Goal: Entertainment & Leisure: Consume media (video, audio)

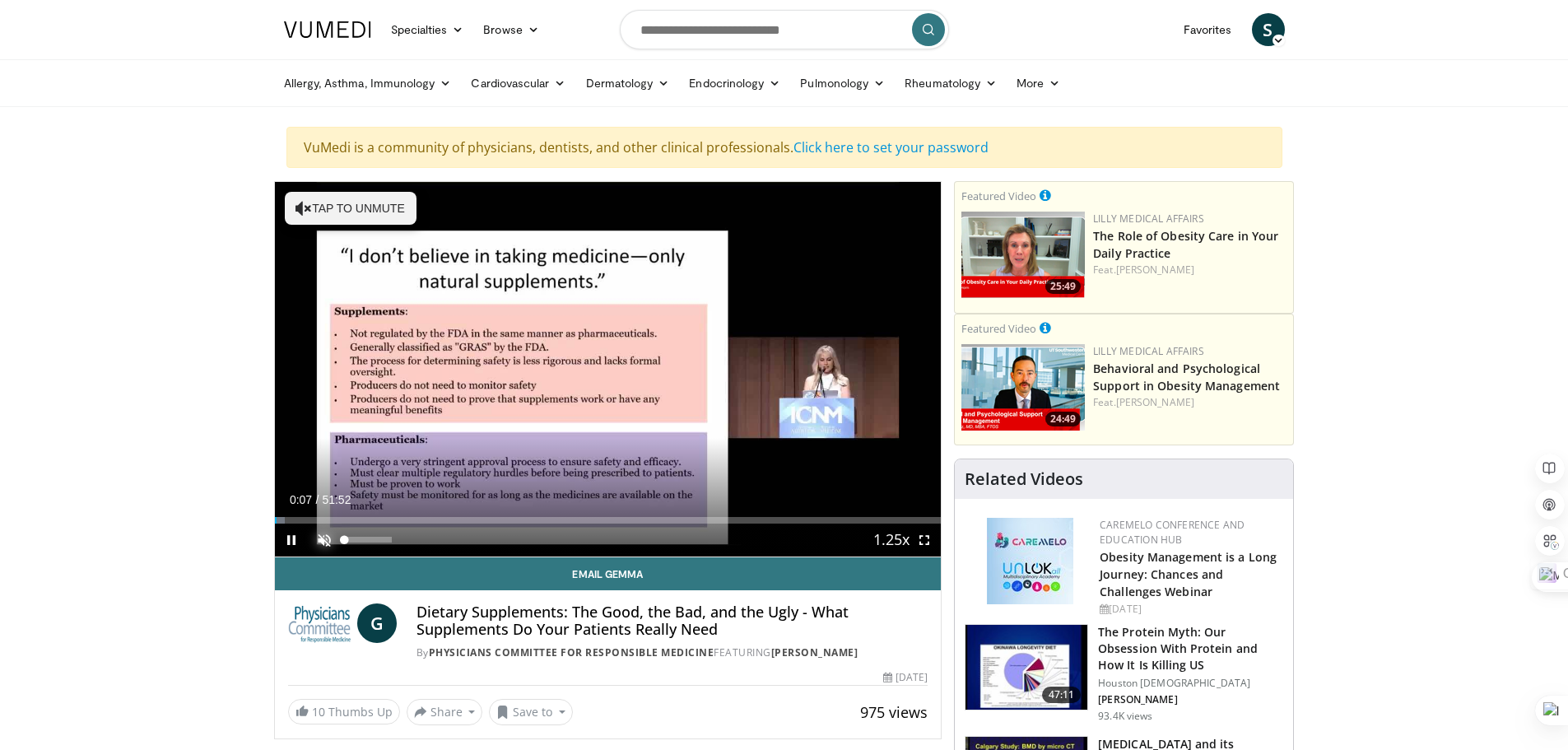
click at [322, 544] on video-js "**********" at bounding box center [608, 369] width 667 height 376
click at [323, 537] on span "Video Player" at bounding box center [324, 540] width 33 height 33
click at [679, 553] on div "Current Time 0:21 / Duration 51:52 Pause Skip Backward Skip Forward Mute Loaded…" at bounding box center [608, 540] width 667 height 33
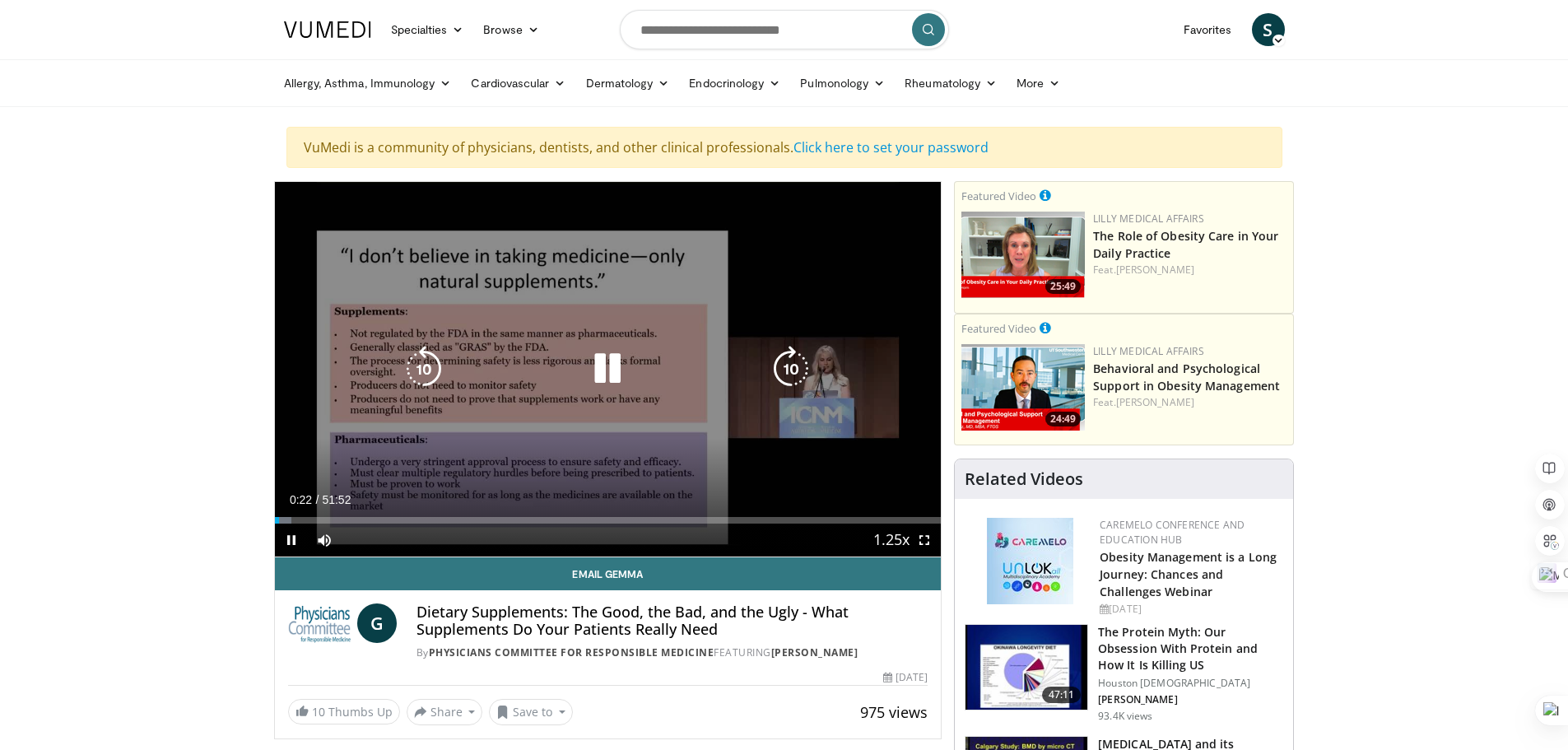
click at [676, 555] on div "Current Time 0:22 / Duration 51:52 Pause Skip Backward Skip Forward Mute Loaded…" at bounding box center [608, 540] width 667 height 33
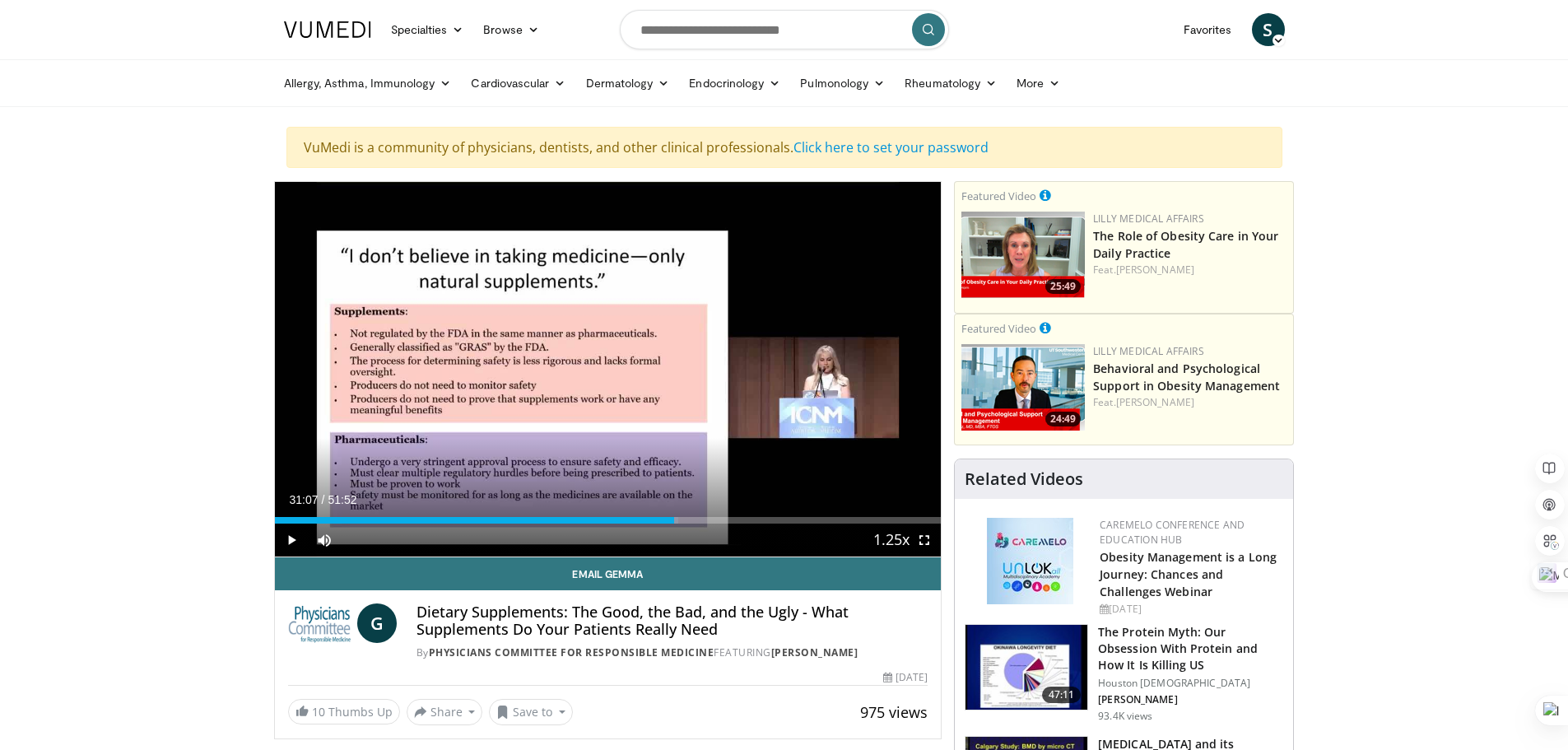
drag, startPoint x: 294, startPoint y: 521, endPoint x: 675, endPoint y: 523, distance: 381.0
click at [675, 523] on div "Loaded : 60.57% 31:07 30:44" at bounding box center [608, 520] width 667 height 7
click at [930, 541] on span "Video Player" at bounding box center [924, 540] width 33 height 33
